Goal: Information Seeking & Learning: Learn about a topic

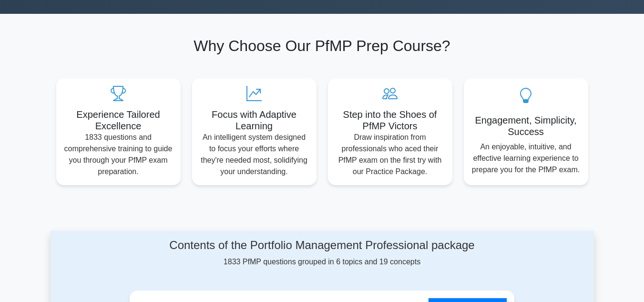
scroll to position [48, 0]
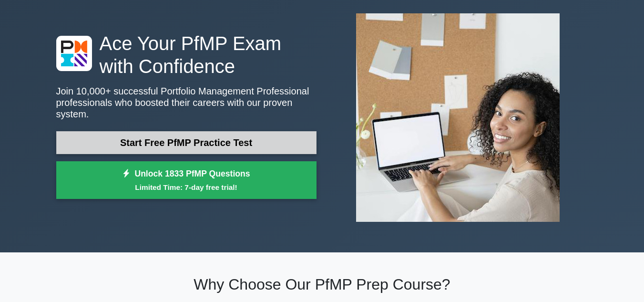
click at [183, 138] on link "Start Free PfMP Practice Test" at bounding box center [186, 142] width 260 height 23
